Goal: Task Accomplishment & Management: Use online tool/utility

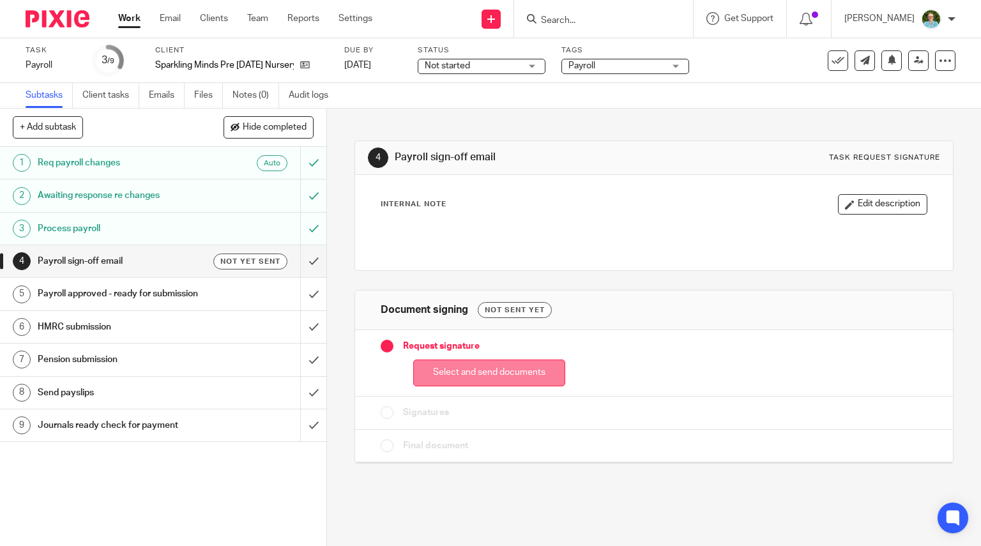
click at [419, 374] on button "Select and send documents" at bounding box center [489, 372] width 152 height 27
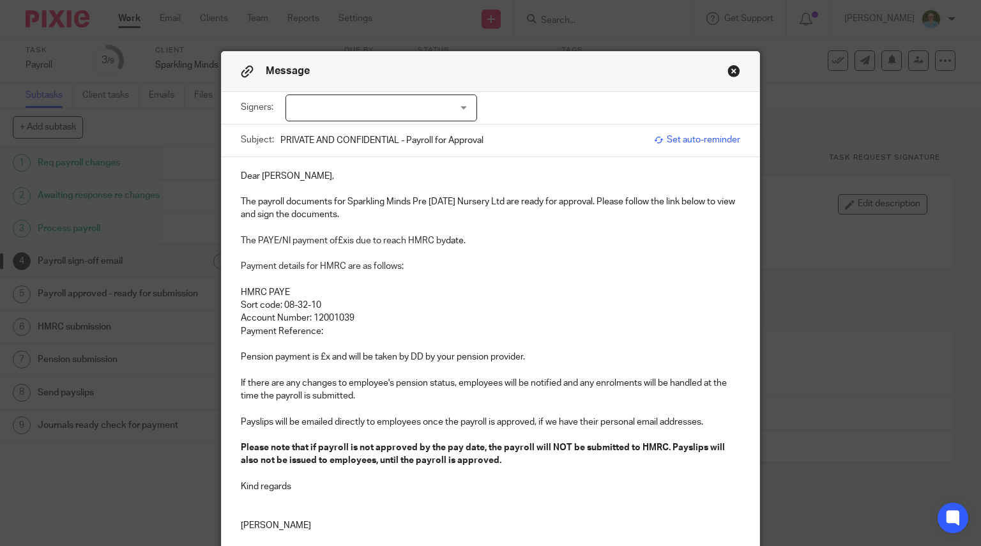
click at [439, 116] on div at bounding box center [381, 107] width 192 height 27
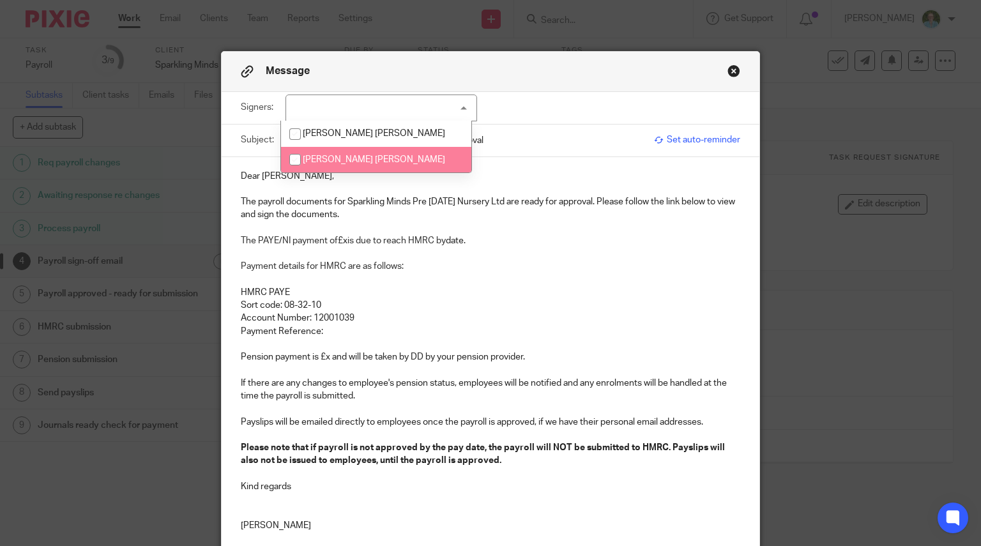
click at [399, 159] on li "[PERSON_NAME] [PERSON_NAME]" at bounding box center [376, 160] width 190 height 26
checkbox input "true"
click at [255, 200] on p "The payroll documents for Sparkling Minds Pre [DATE] Nursery Ltd are ready for …" at bounding box center [491, 208] width 500 height 26
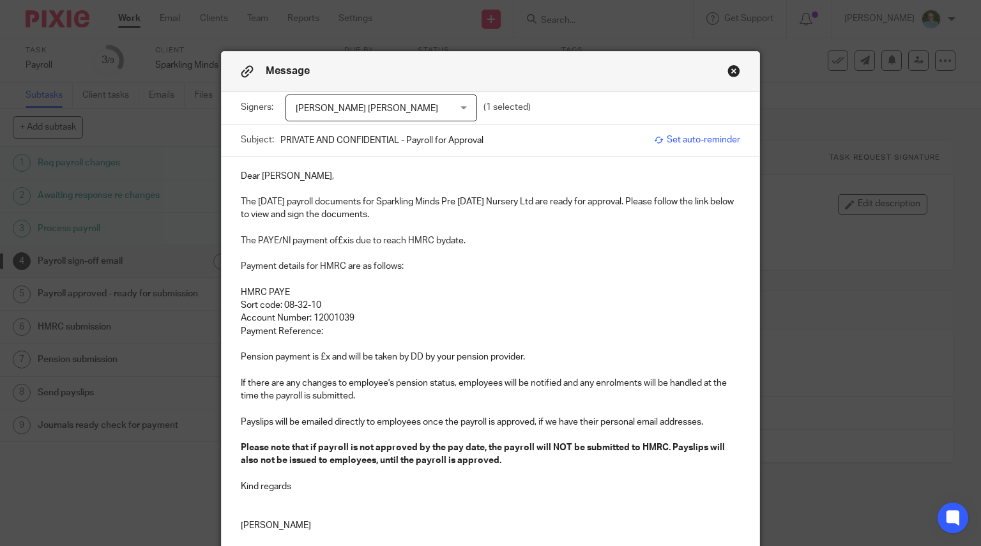
click at [344, 241] on p "The PAYE/NI payment of £x is due to reach HMRC by date." at bounding box center [491, 240] width 500 height 13
drag, startPoint x: 511, startPoint y: 241, endPoint x: 479, endPoint y: 245, distance: 32.2
click at [479, 245] on p "The PAYE/NI payment of £8,914.56 is due to reach HMRC by date." at bounding box center [491, 240] width 500 height 13
click at [356, 325] on p "Payment Reference:" at bounding box center [491, 331] width 500 height 13
click at [326, 359] on p "Pension payment is £x and will be taken by DD by your pension provider." at bounding box center [491, 357] width 500 height 13
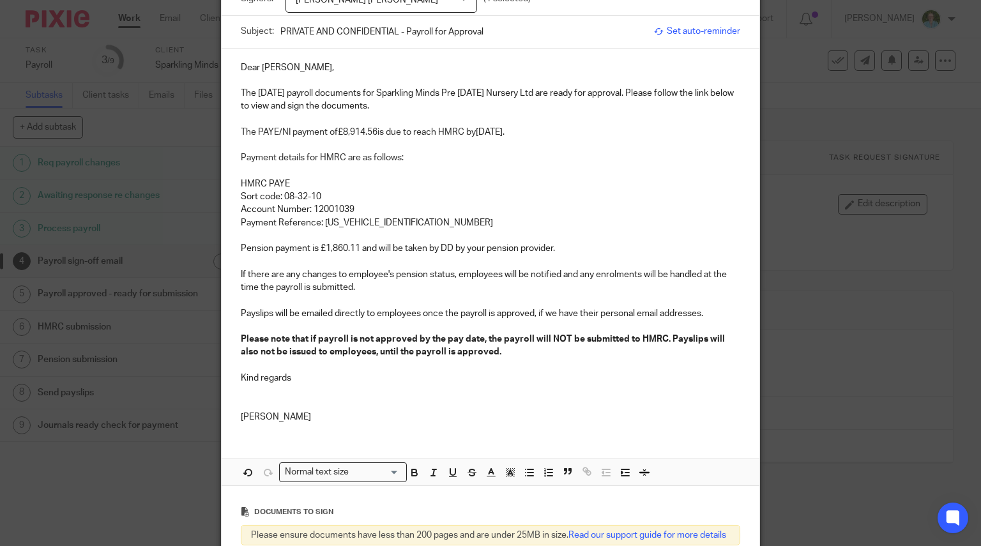
scroll to position [128, 0]
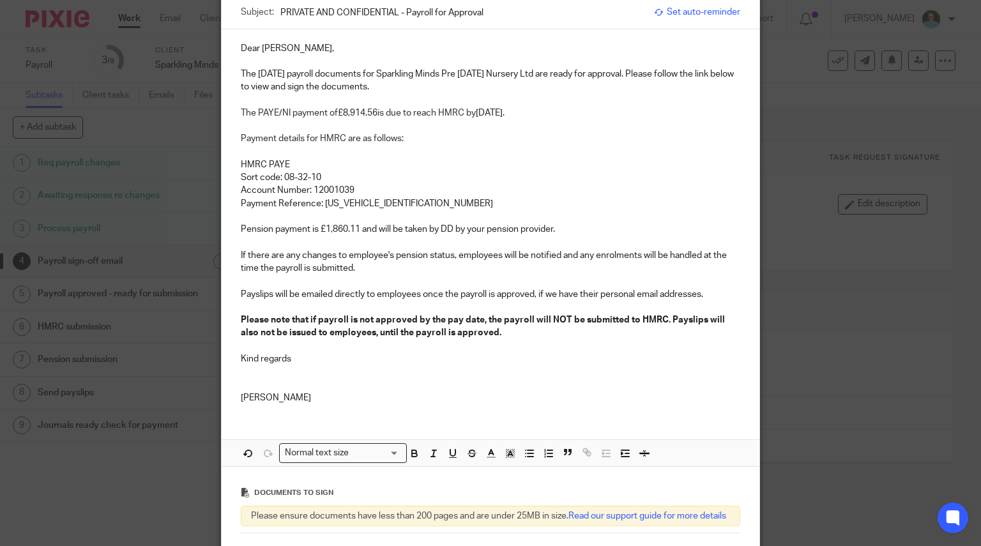
click at [343, 285] on p at bounding box center [491, 281] width 500 height 13
click at [341, 366] on p at bounding box center [491, 371] width 500 height 13
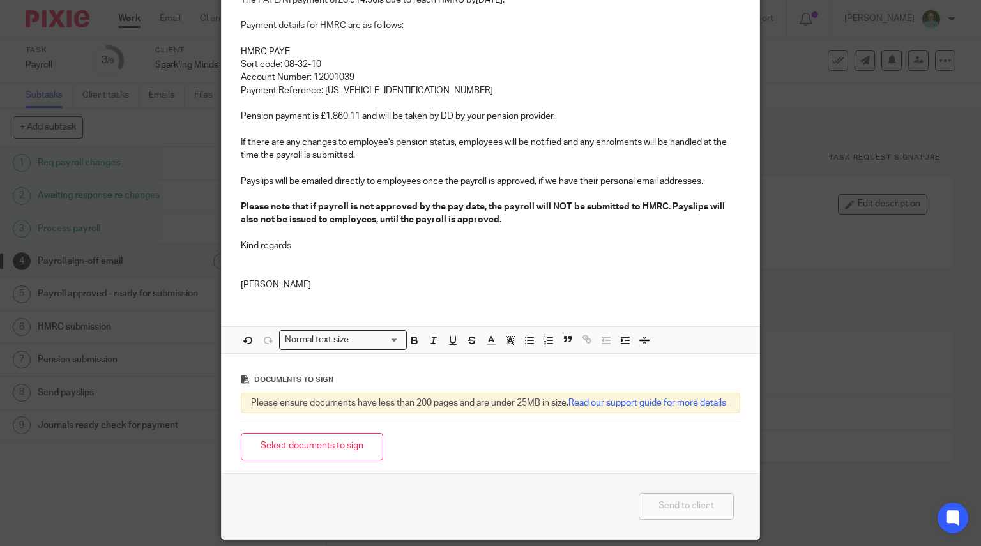
scroll to position [296, 0]
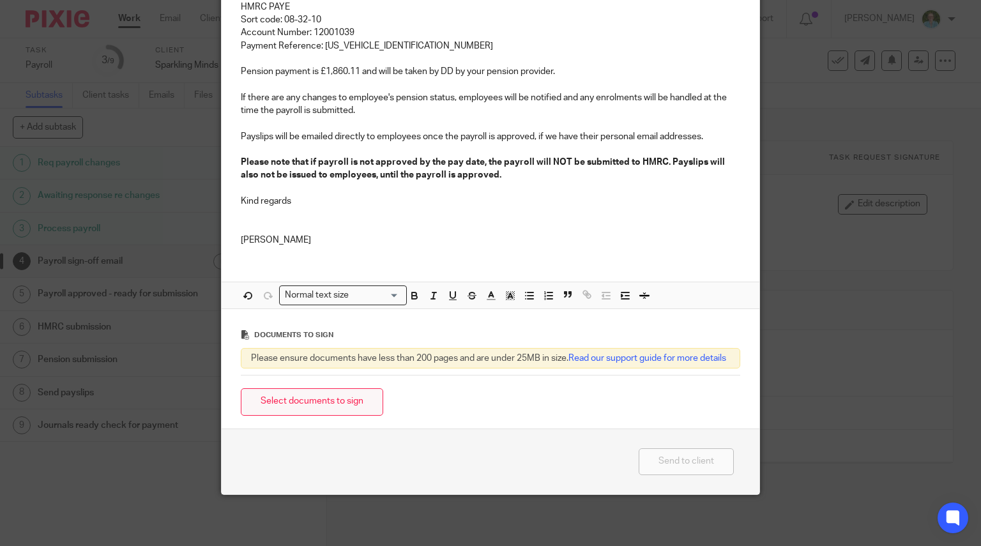
click at [345, 414] on button "Select documents to sign" at bounding box center [312, 401] width 142 height 27
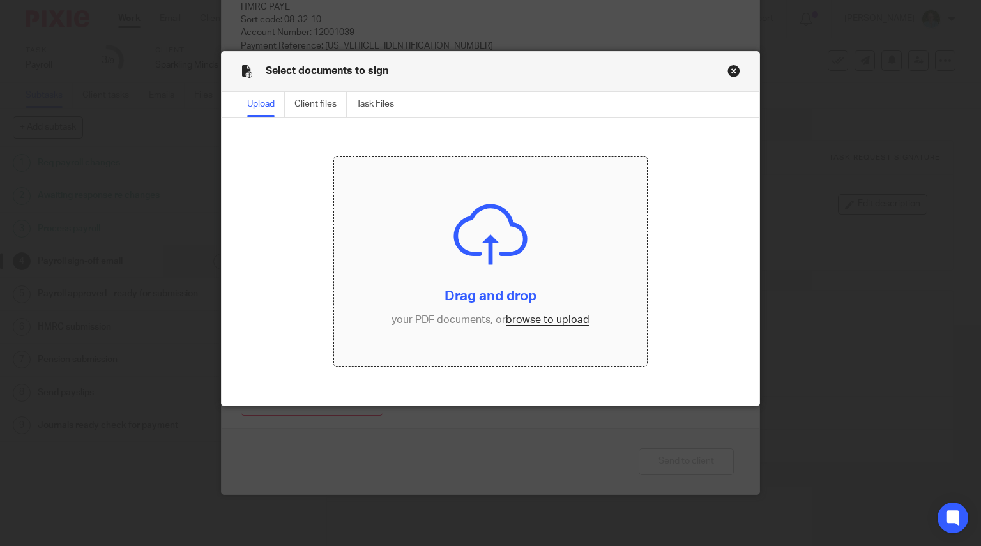
click at [449, 250] on input "file" at bounding box center [490, 261] width 313 height 209
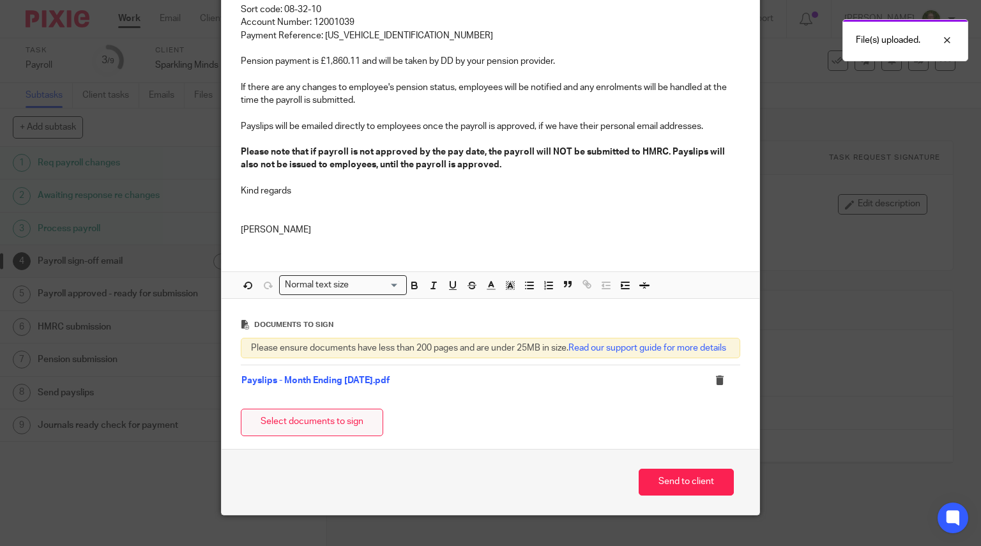
click at [350, 435] on button "Select documents to sign" at bounding box center [312, 422] width 142 height 27
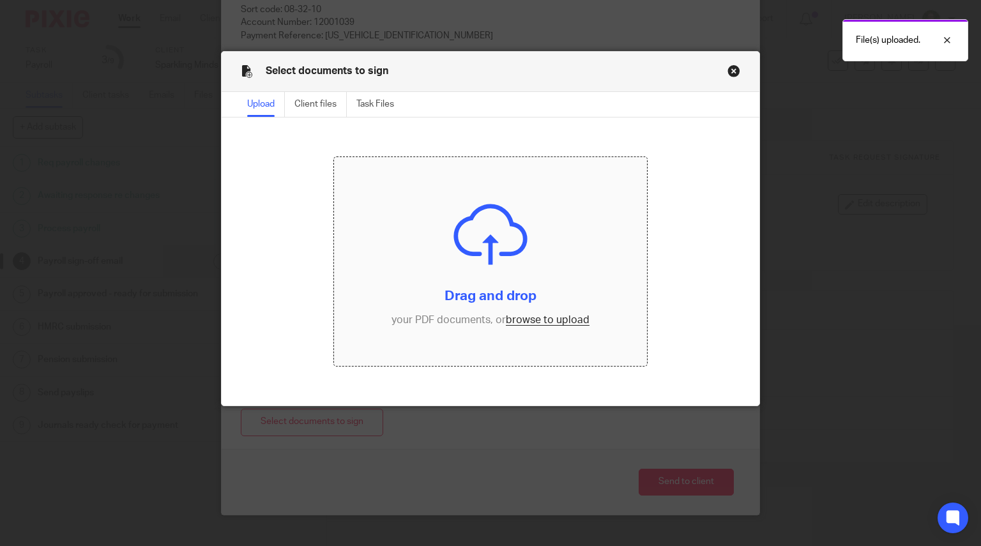
click at [483, 215] on input "file" at bounding box center [490, 261] width 313 height 209
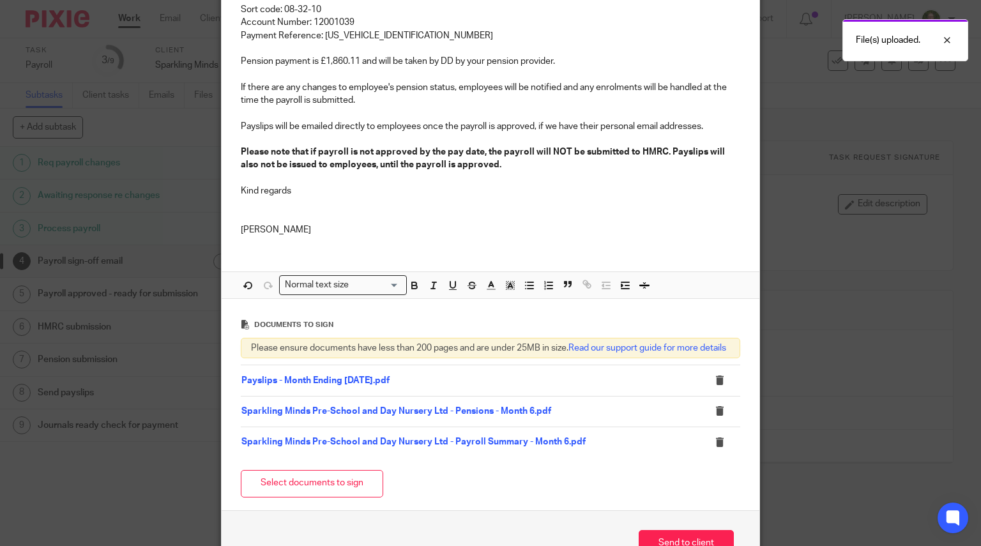
drag, startPoint x: 350, startPoint y: 492, endPoint x: 407, endPoint y: 415, distance: 95.8
click at [350, 492] on button "Select documents to sign" at bounding box center [312, 483] width 142 height 27
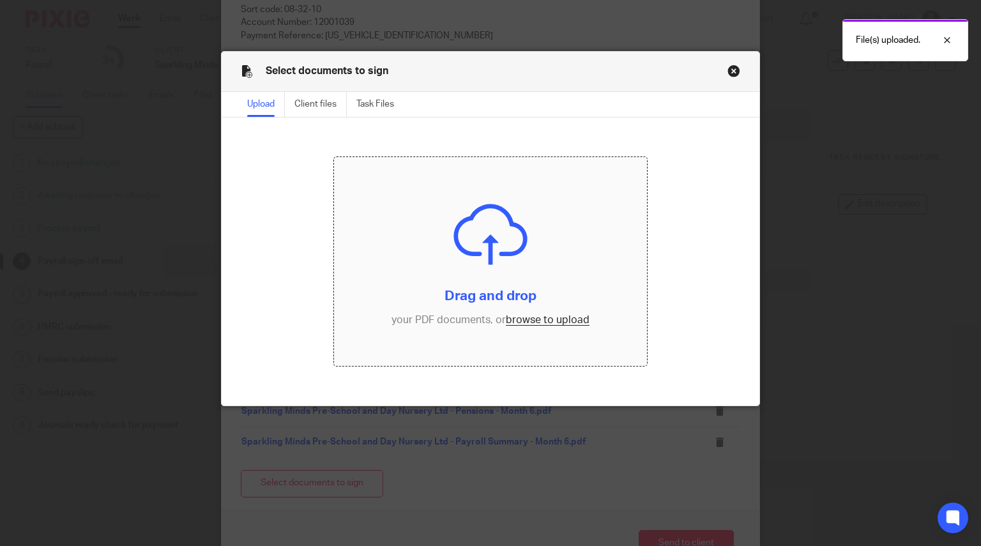
click at [520, 307] on input "file" at bounding box center [490, 261] width 313 height 209
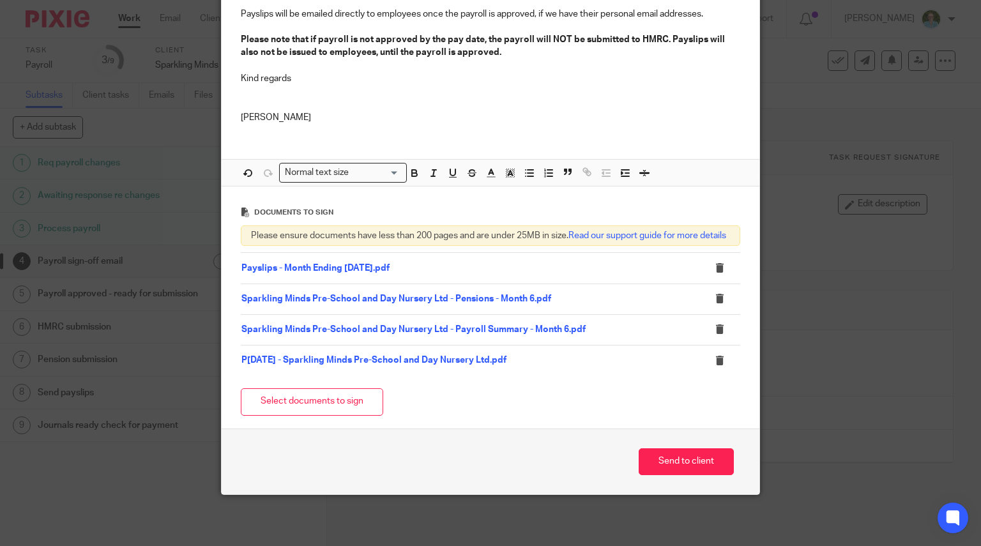
scroll to position [418, 0]
click at [681, 475] on div "Send to client" at bounding box center [491, 461] width 538 height 66
